Goal: Transaction & Acquisition: Download file/media

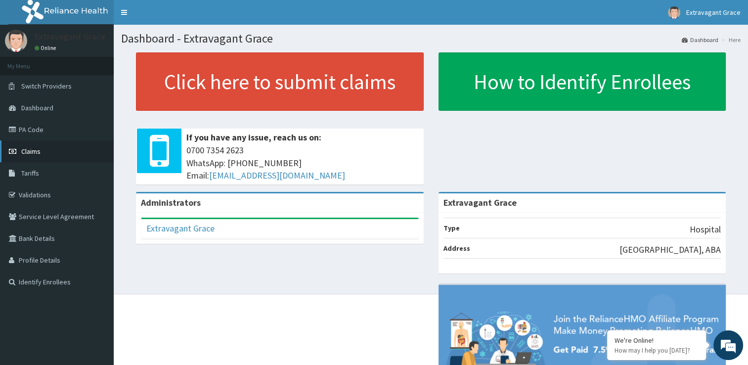
click at [36, 149] on span "Claims" at bounding box center [30, 151] width 19 height 9
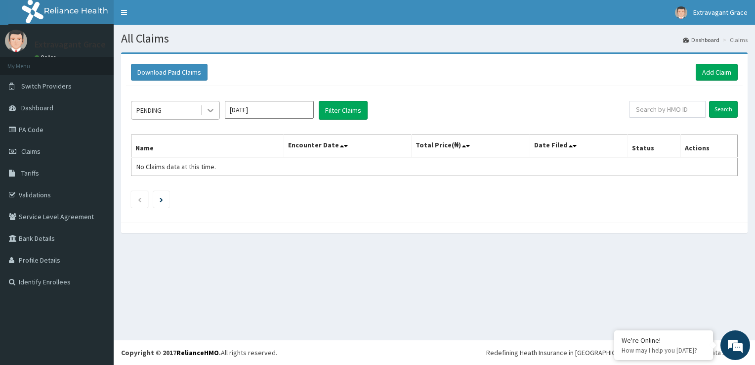
click at [211, 109] on icon at bounding box center [211, 110] width 10 height 10
click at [390, 106] on div "PENDING Sep 2025 Filter Claims" at bounding box center [380, 110] width 499 height 19
drag, startPoint x: 342, startPoint y: 108, endPoint x: 438, endPoint y: 84, distance: 99.4
click at [438, 84] on div "Download Paid Claims Add Claim" at bounding box center [434, 72] width 617 height 27
click at [727, 109] on input "Search" at bounding box center [723, 109] width 29 height 17
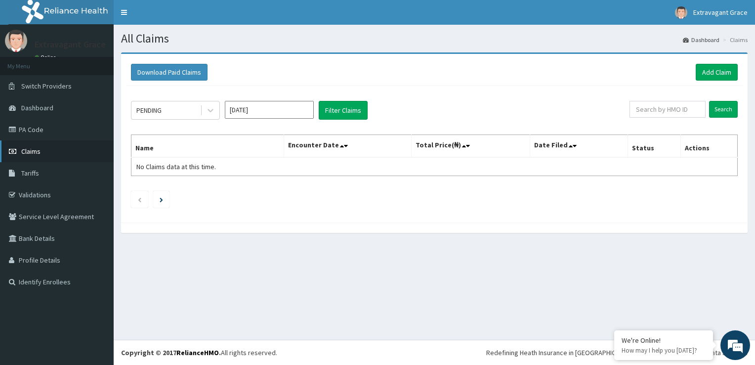
click at [48, 151] on link "Claims" at bounding box center [57, 151] width 114 height 22
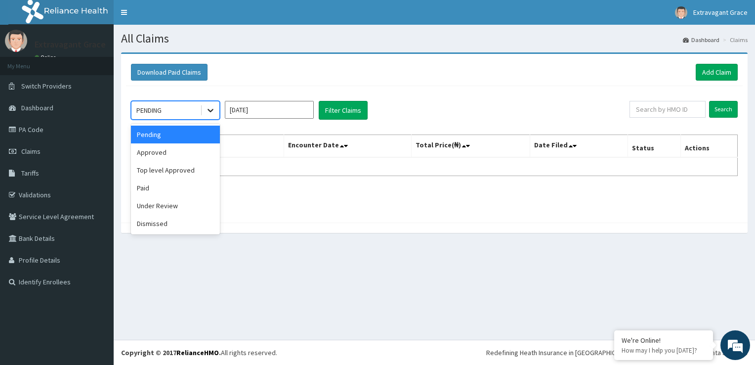
click at [212, 109] on icon at bounding box center [211, 110] width 10 height 10
click at [172, 202] on div "Under Review" at bounding box center [175, 206] width 89 height 18
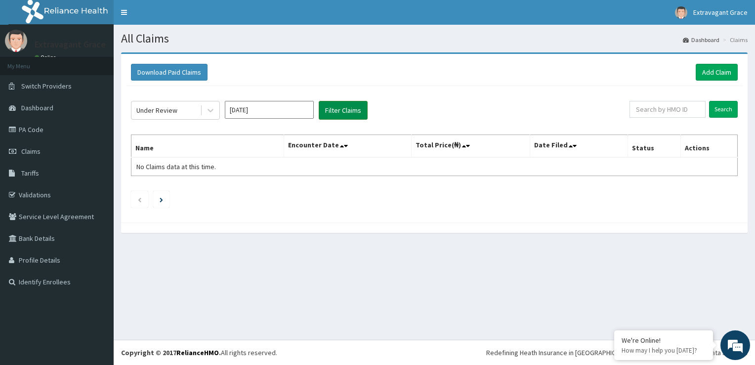
click at [337, 111] on button "Filter Claims" at bounding box center [343, 110] width 49 height 19
click at [334, 104] on button "Filter Claims" at bounding box center [343, 110] width 49 height 19
click at [340, 107] on button "Filter Claims" at bounding box center [343, 110] width 49 height 19
click at [50, 128] on link "PA Code" at bounding box center [57, 130] width 114 height 22
click at [680, 107] on input "text" at bounding box center [668, 109] width 76 height 17
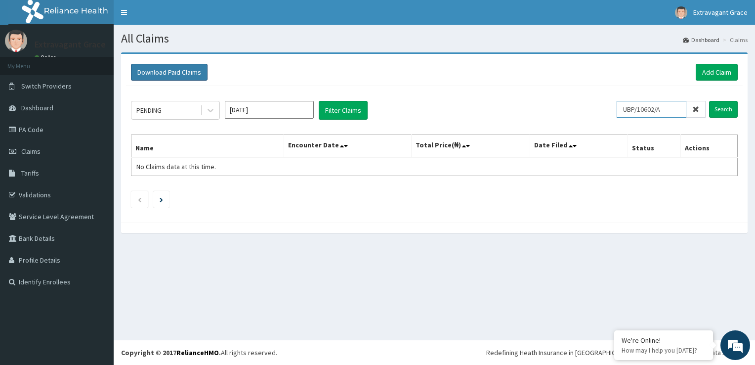
type input "UBP/10602/A"
click at [169, 68] on button "Download Paid Claims" at bounding box center [169, 72] width 77 height 17
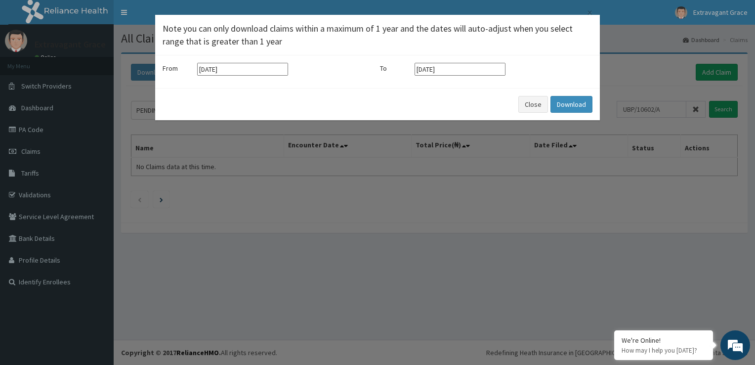
click at [204, 68] on input "[DATE]" at bounding box center [242, 69] width 91 height 13
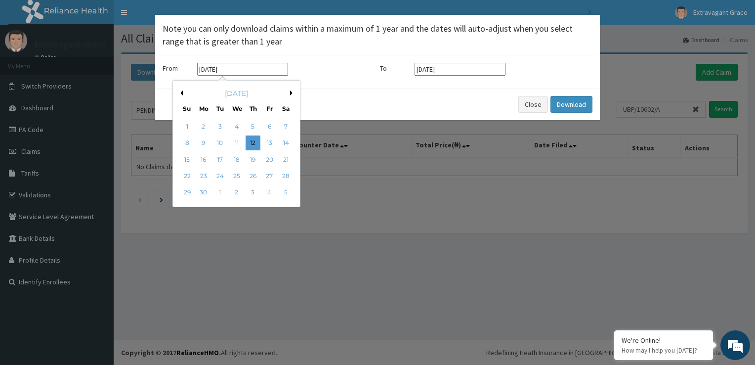
click at [290, 90] on button "Next Month" at bounding box center [292, 92] width 5 height 5
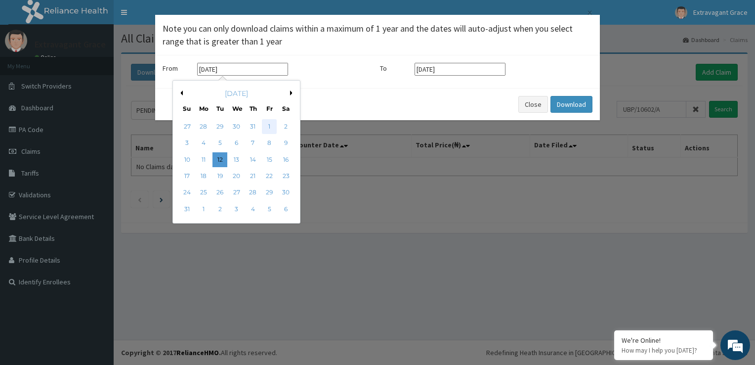
click at [267, 126] on div "1" at bounding box center [269, 126] width 15 height 15
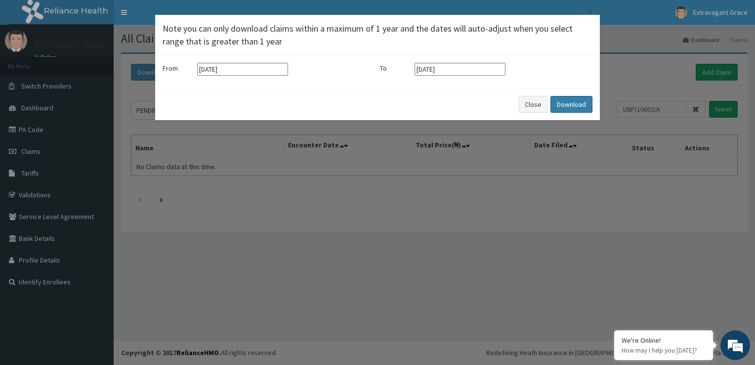
click at [566, 102] on button "Download" at bounding box center [572, 104] width 42 height 17
click at [575, 102] on button "Download" at bounding box center [572, 104] width 42 height 17
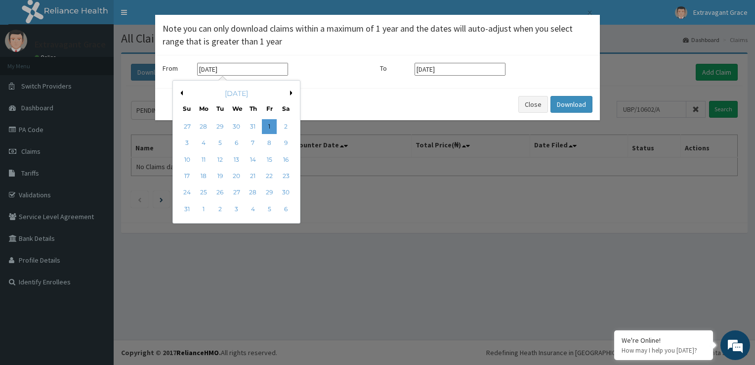
click at [228, 68] on input "01-08-2025" at bounding box center [242, 69] width 91 height 13
click at [181, 92] on button "Previous Month" at bounding box center [180, 92] width 5 height 5
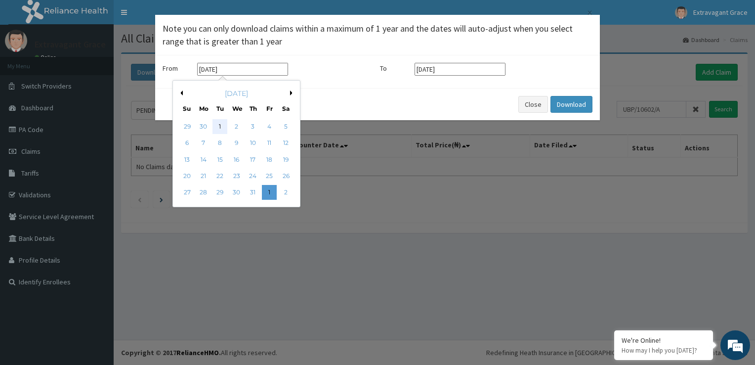
click at [222, 121] on div "1" at bounding box center [220, 126] width 15 height 15
type input "01-07-2025"
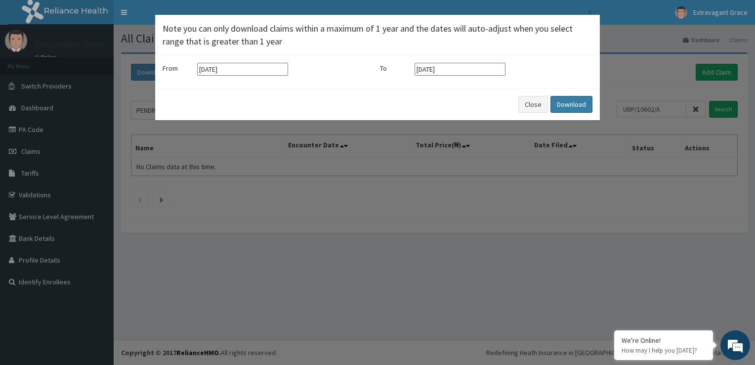
click at [570, 98] on button "Download" at bounding box center [572, 104] width 42 height 17
click at [536, 104] on button "Close" at bounding box center [533, 104] width 30 height 17
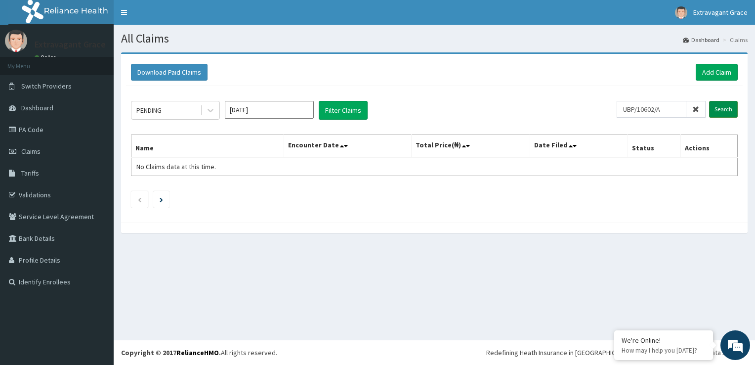
click at [723, 109] on input "Search" at bounding box center [723, 109] width 29 height 17
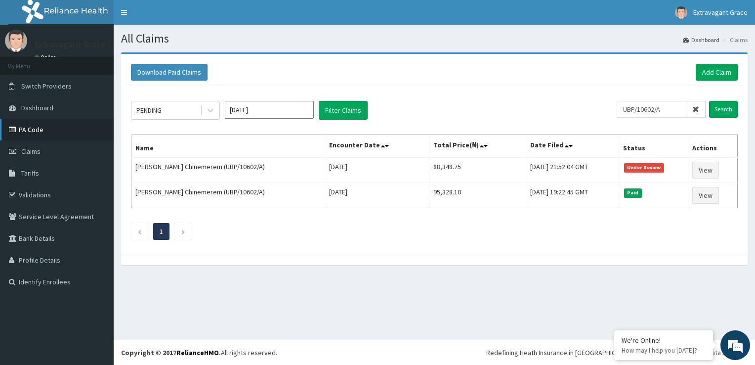
click at [30, 125] on link "PA Code" at bounding box center [57, 130] width 114 height 22
